Goal: Task Accomplishment & Management: Manage account settings

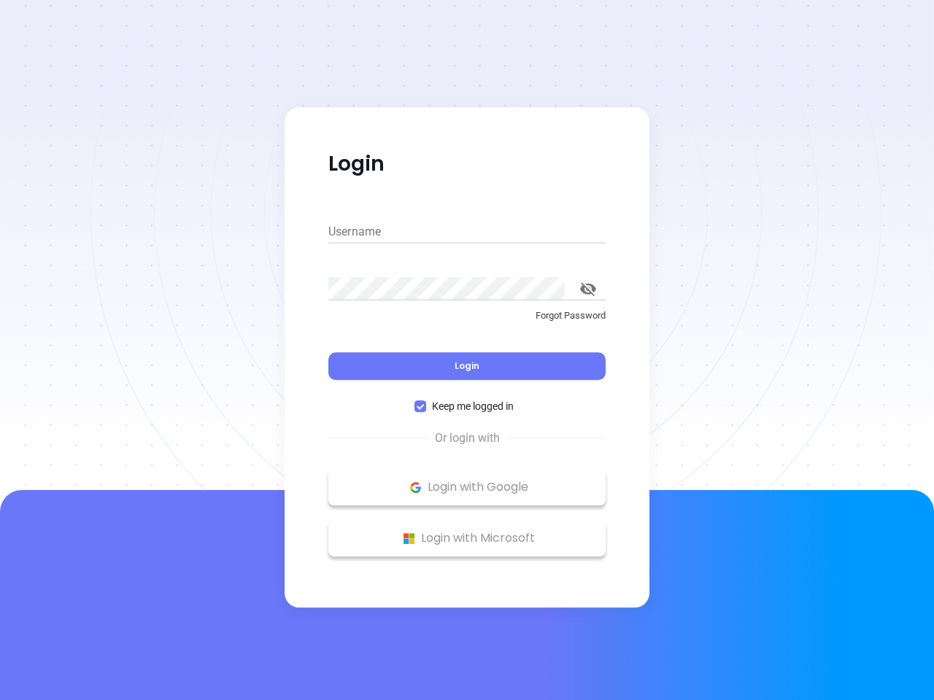
click at [467, 350] on div "Login" at bounding box center [466, 357] width 277 height 45
click at [467, 232] on input "Username" at bounding box center [466, 231] width 277 height 23
click at [588, 289] on icon "toggle password visibility" at bounding box center [588, 289] width 16 height 14
click at [467, 366] on span "Login" at bounding box center [466, 366] width 25 height 12
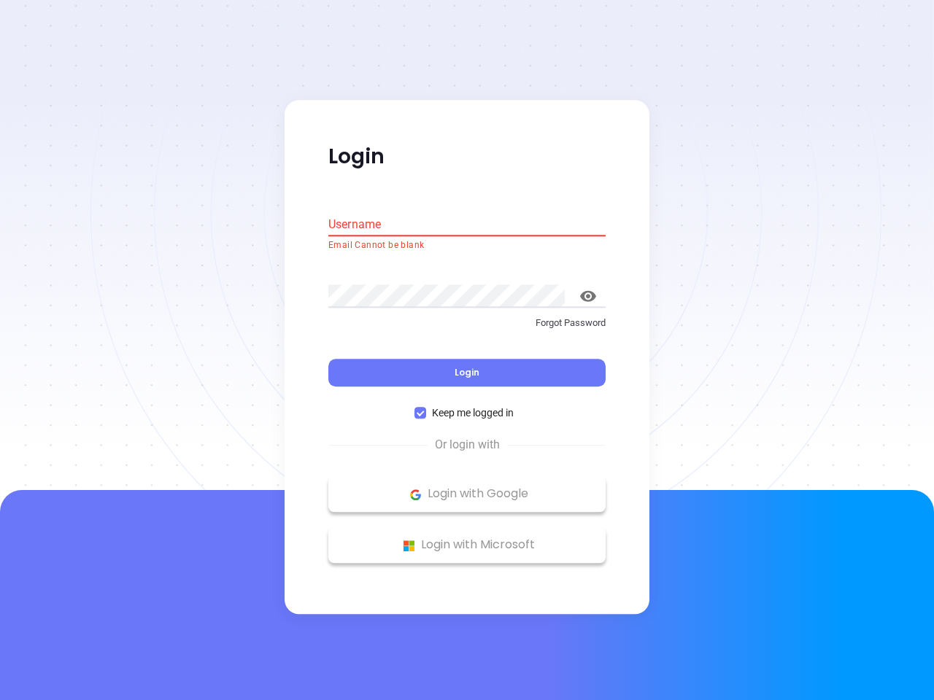
click at [467, 406] on span "Keep me logged in" at bounding box center [472, 414] width 93 height 16
click at [426, 408] on input "Keep me logged in" at bounding box center [420, 414] width 12 height 12
checkbox input "false"
click at [467, 487] on p "Login with Google" at bounding box center [467, 495] width 263 height 22
click at [467, 538] on p "Login with Microsoft" at bounding box center [467, 546] width 263 height 22
